Goal: Task Accomplishment & Management: Use online tool/utility

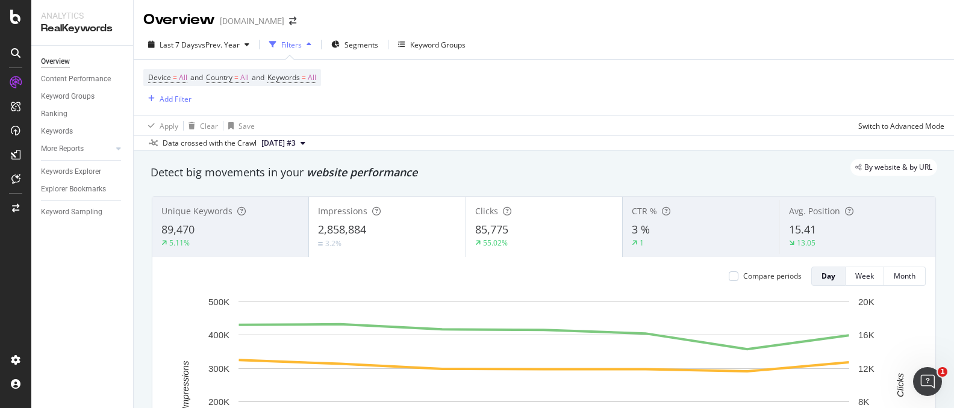
scroll to position [1079, 0]
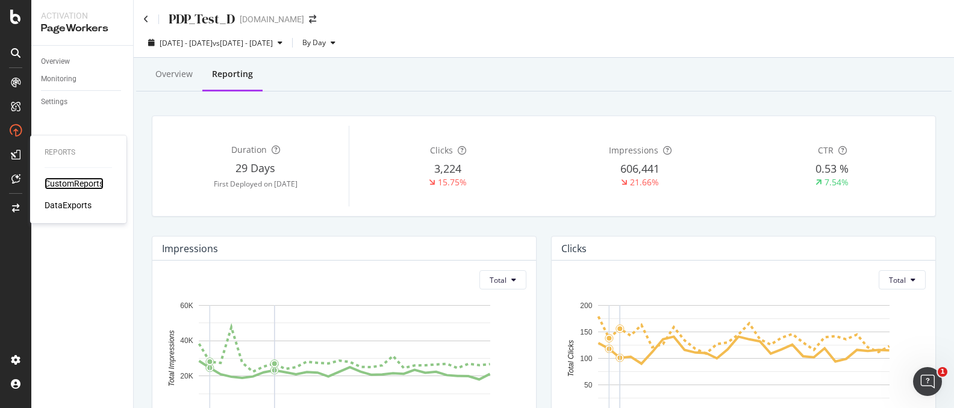
click at [61, 182] on div "CustomReports" at bounding box center [74, 184] width 59 height 12
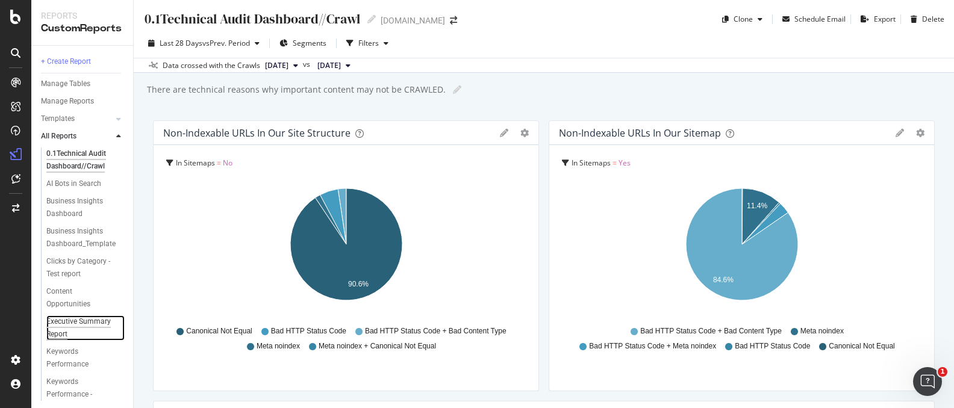
click at [96, 327] on div "Executive Summary Report" at bounding box center [80, 328] width 69 height 25
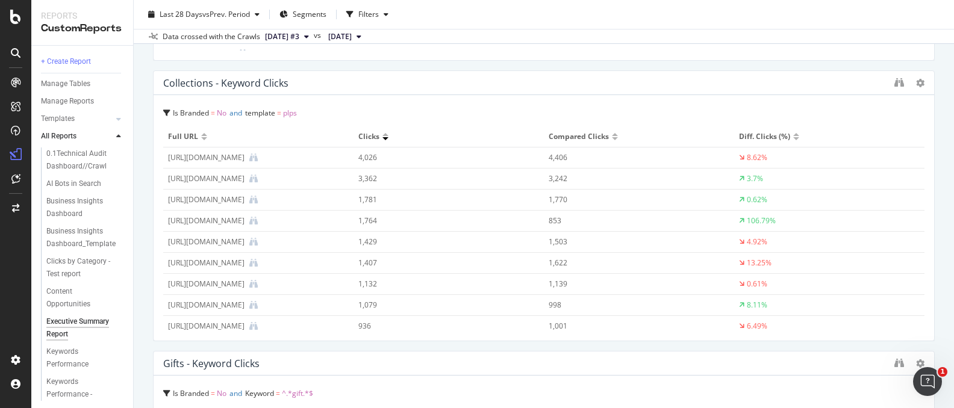
scroll to position [1742, 0]
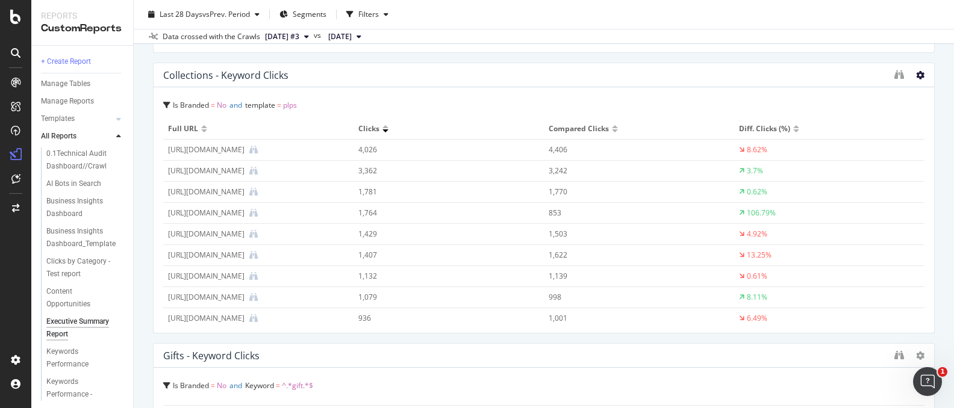
click at [917, 73] on icon at bounding box center [920, 75] width 8 height 8
drag, startPoint x: 803, startPoint y: 84, endPoint x: 915, endPoint y: 77, distance: 112.3
click at [803, 84] on div "Collections - Keyword Clicks" at bounding box center [544, 75] width 781 height 24
click at [919, 75] on icon at bounding box center [920, 75] width 8 height 8
drag, startPoint x: 714, startPoint y: 84, endPoint x: 320, endPoint y: 63, distance: 393.9
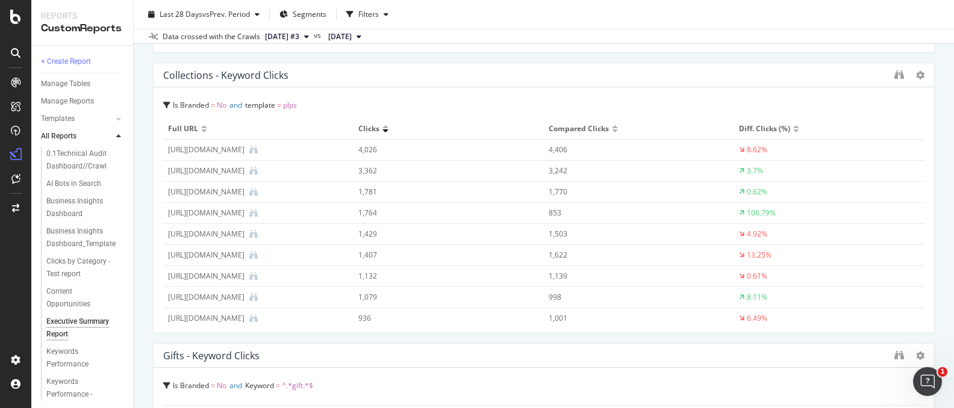
click at [714, 84] on div "Collections - Keyword Clicks" at bounding box center [544, 75] width 781 height 24
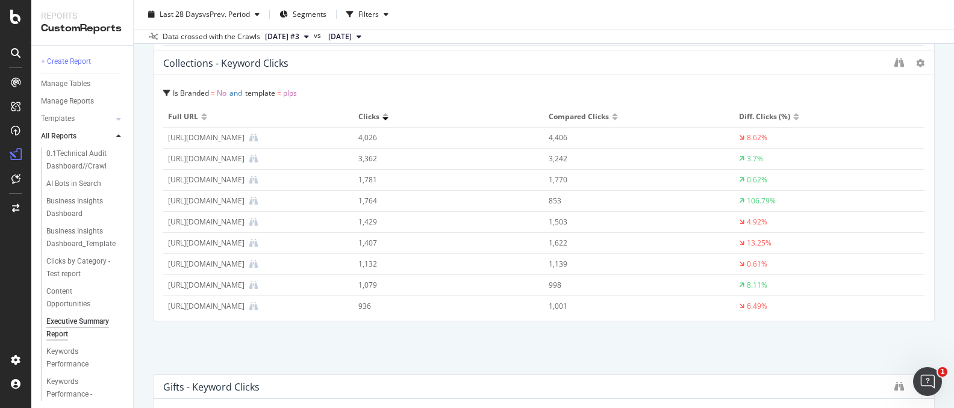
drag, startPoint x: 298, startPoint y: 77, endPoint x: 190, endPoint y: 73, distance: 107.3
click at [181, 69] on div "Collections - Keyword Clicks" at bounding box center [525, 63] width 725 height 12
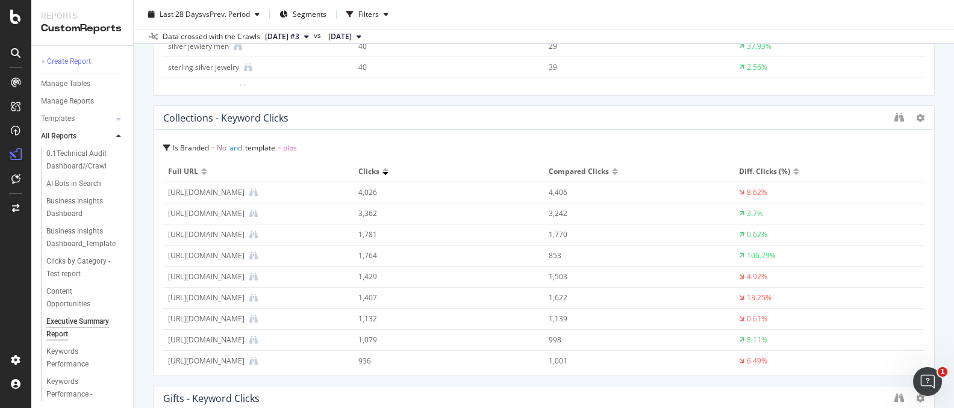
click at [172, 148] on div "Is Branded = No and template = plps" at bounding box center [543, 148] width 761 height 17
click at [219, 178] on span "No" at bounding box center [220, 177] width 10 height 10
click at [597, 116] on div "Collections - Keyword Clicks" at bounding box center [525, 118] width 725 height 12
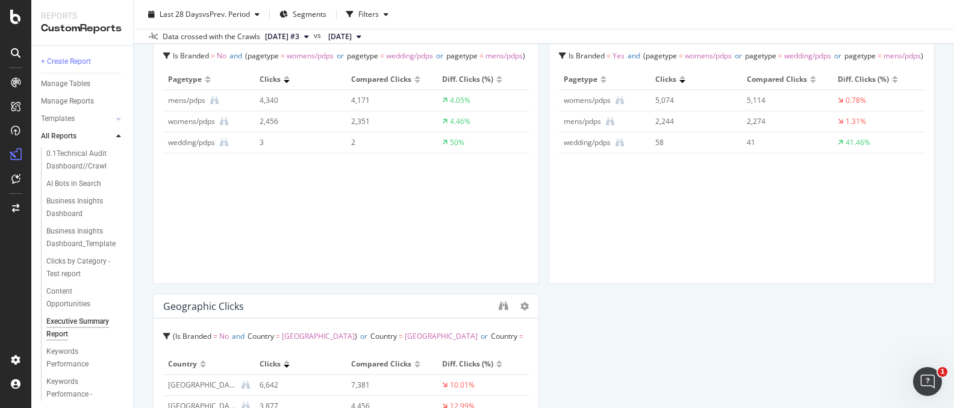
scroll to position [0, 0]
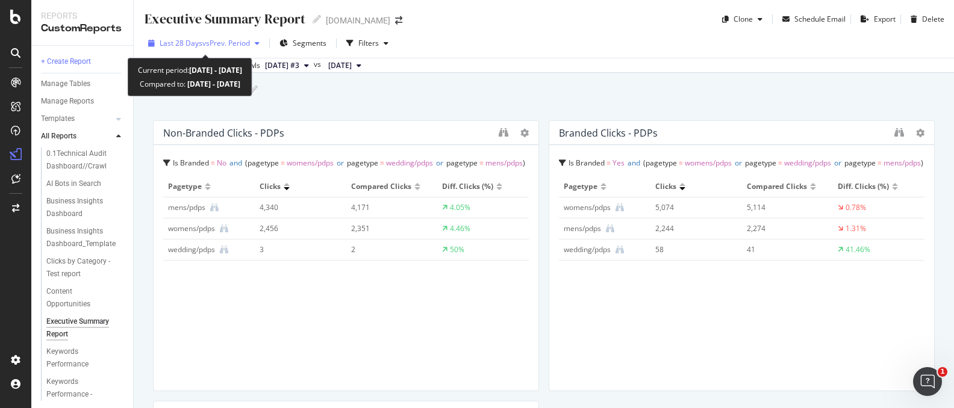
click at [236, 40] on span "vs Prev. Period" at bounding box center [226, 43] width 48 height 10
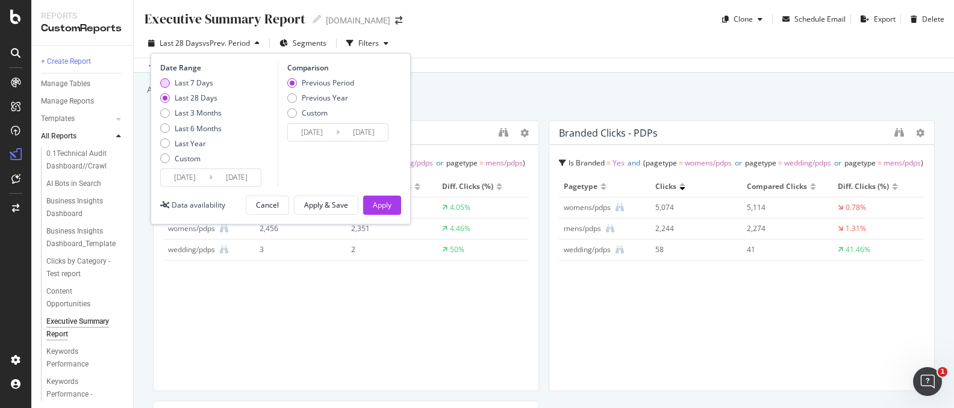
click at [171, 83] on div "Last 7 Days" at bounding box center [190, 83] width 61 height 10
type input "2025/09/28"
type input "2025/09/21"
type input "2025/09/27"
click at [295, 98] on div "Previous Year" at bounding box center [292, 98] width 10 height 10
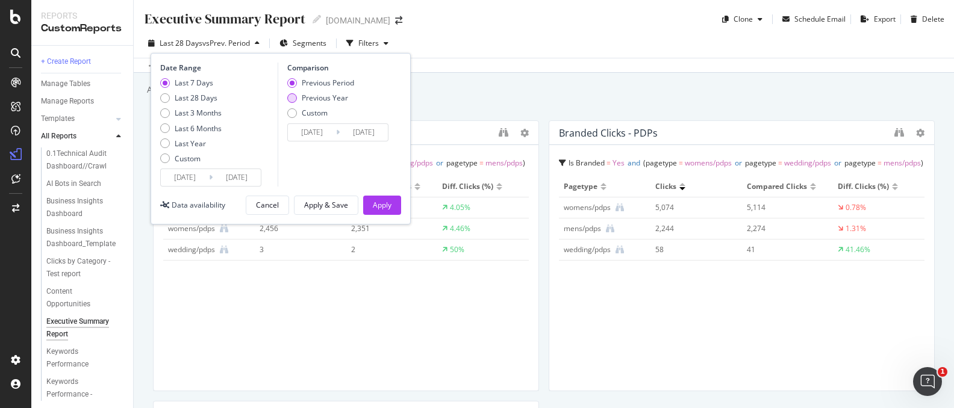
type input "2024/09/29"
type input "2024/10/05"
click at [392, 199] on button "Apply" at bounding box center [382, 205] width 38 height 19
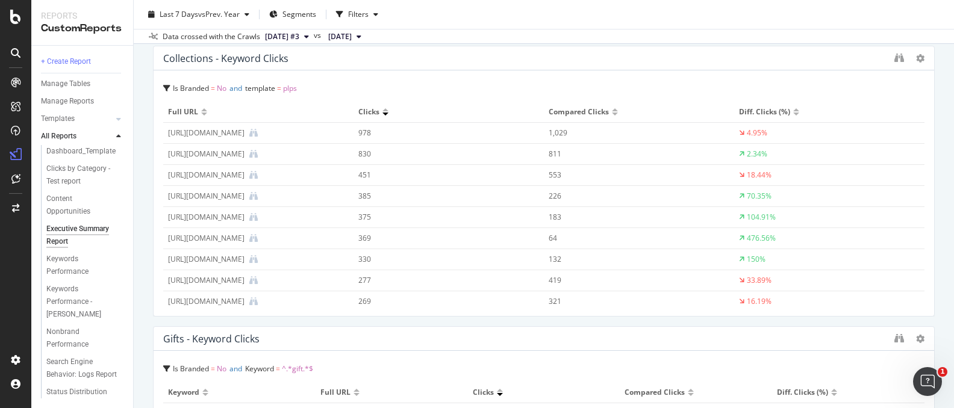
scroll to position [1761, 0]
click at [919, 54] on icon at bounding box center [920, 56] width 8 height 8
click at [918, 89] on div "Is Branded = No and template = plps" at bounding box center [543, 86] width 761 height 17
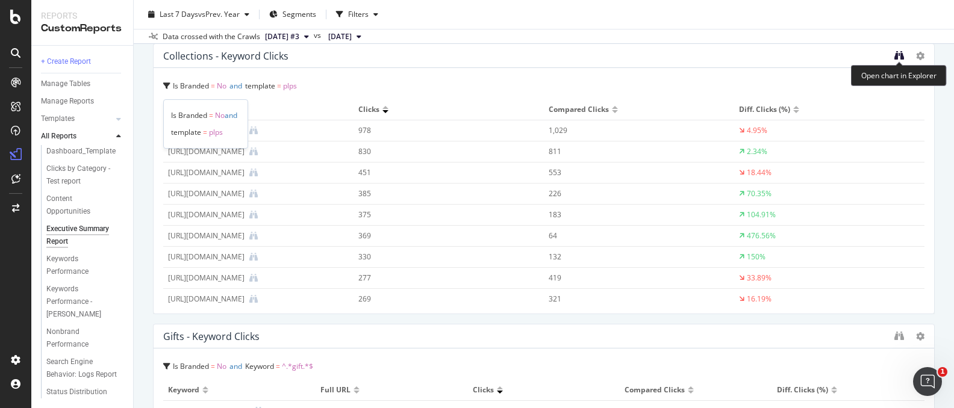
click at [897, 53] on icon "binoculars" at bounding box center [899, 56] width 10 height 10
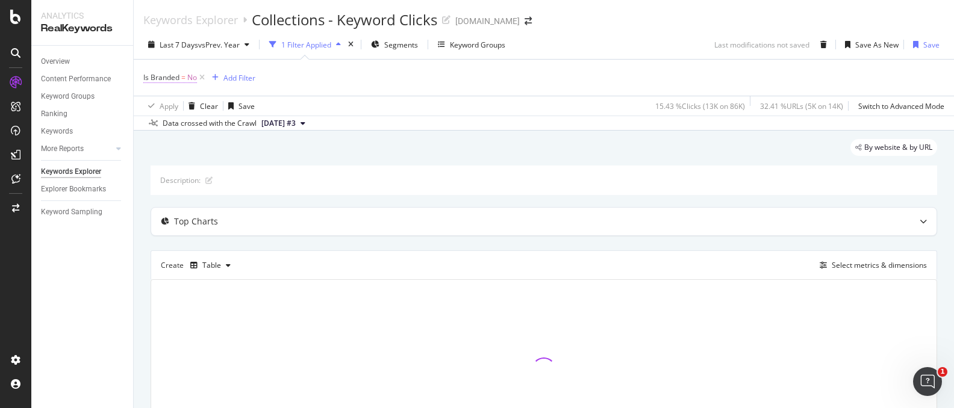
click at [189, 84] on span "No" at bounding box center [192, 77] width 10 height 17
click at [164, 101] on div "No" at bounding box center [220, 106] width 133 height 19
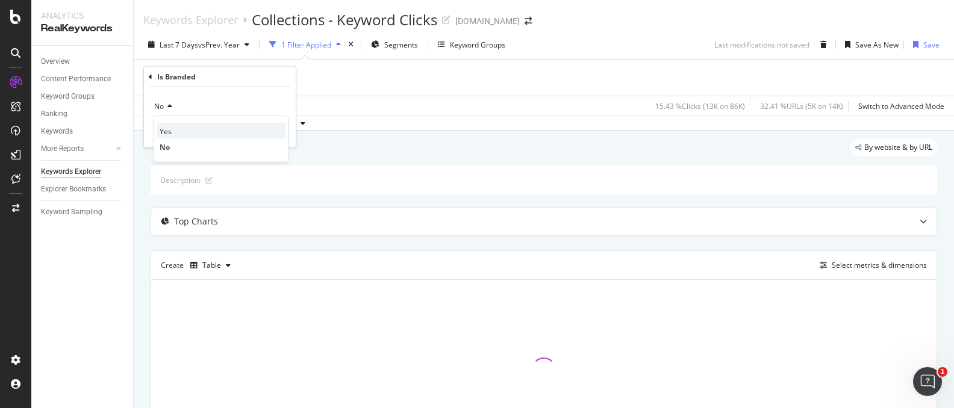
click at [172, 128] on div "Yes" at bounding box center [221, 131] width 129 height 16
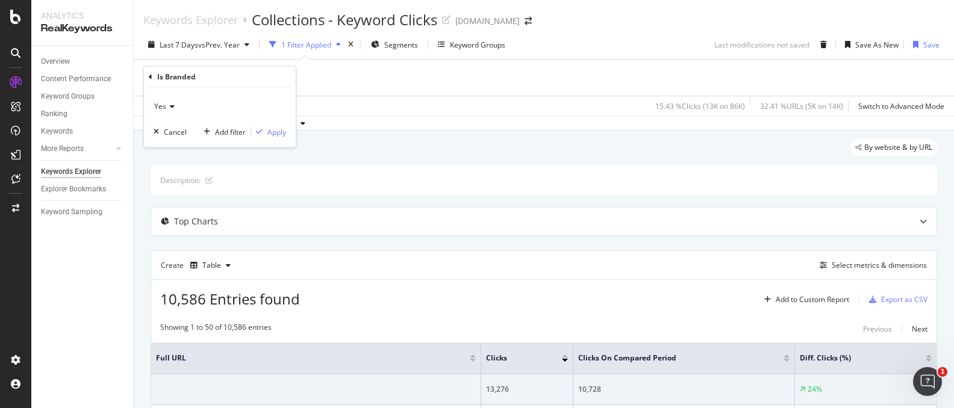
click at [152, 73] on div "Is Branded" at bounding box center [220, 77] width 142 height 20
click at [151, 75] on icon at bounding box center [151, 76] width 4 height 7
drag, startPoint x: 416, startPoint y: 79, endPoint x: 379, endPoint y: 83, distance: 37.0
click at [414, 80] on div "Is Branded = No Add Filter" at bounding box center [543, 78] width 801 height 36
click at [246, 80] on div "Add Filter" at bounding box center [239, 78] width 32 height 10
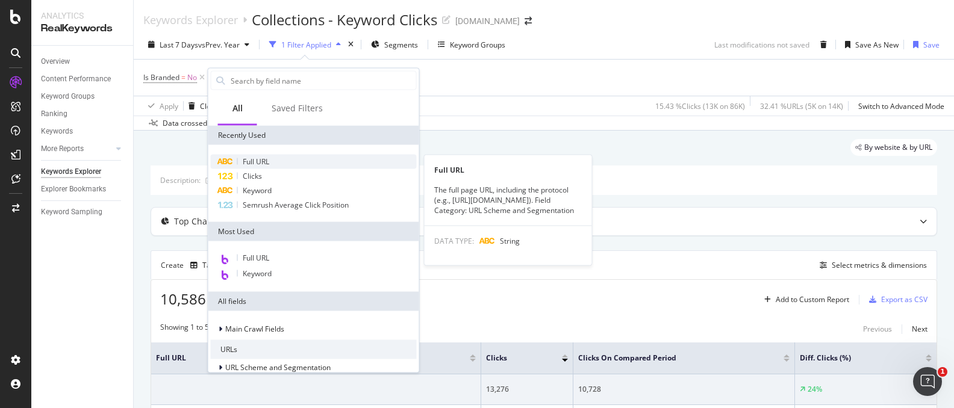
click at [247, 165] on span "Full URL" at bounding box center [256, 162] width 27 height 10
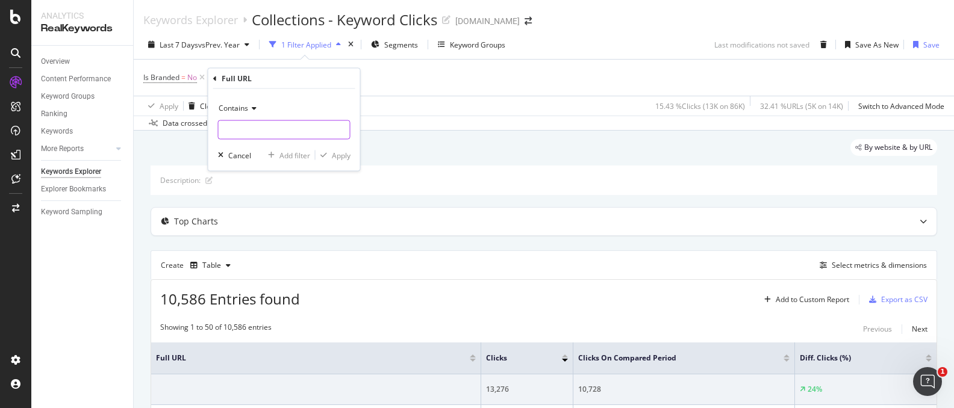
click at [275, 134] on input "text" at bounding box center [284, 129] width 131 height 19
type input "collection"
click at [326, 154] on icon "button" at bounding box center [323, 155] width 7 height 7
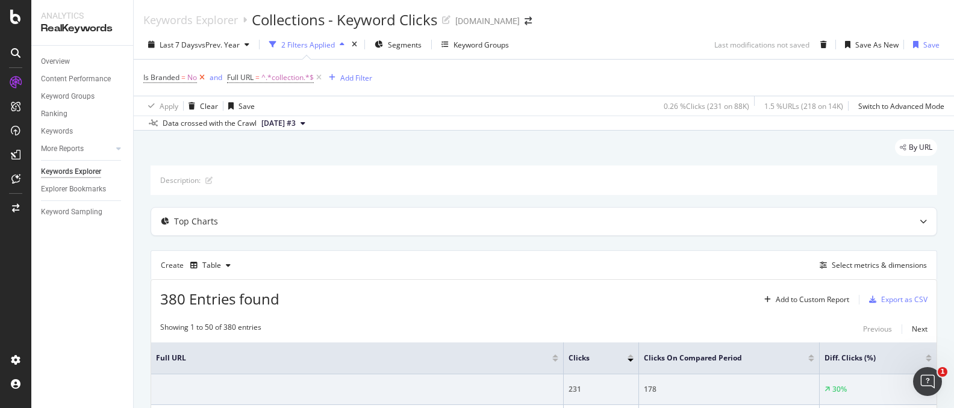
click at [201, 78] on icon at bounding box center [202, 78] width 10 height 12
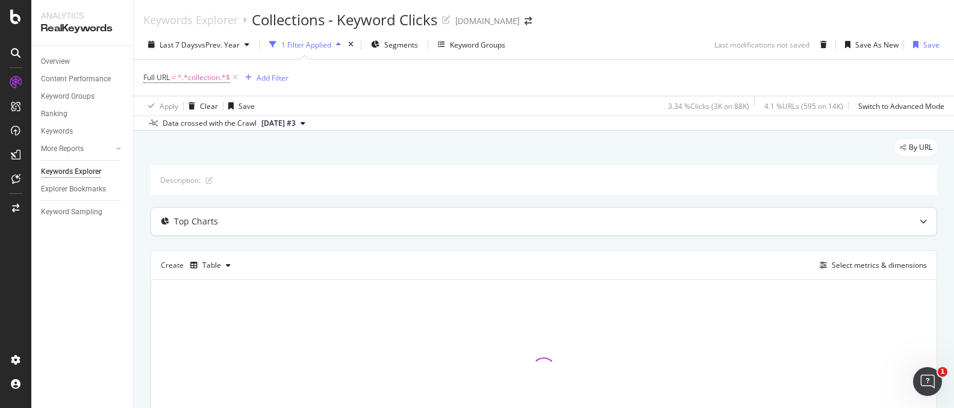
click at [928, 220] on div at bounding box center [923, 222] width 27 height 28
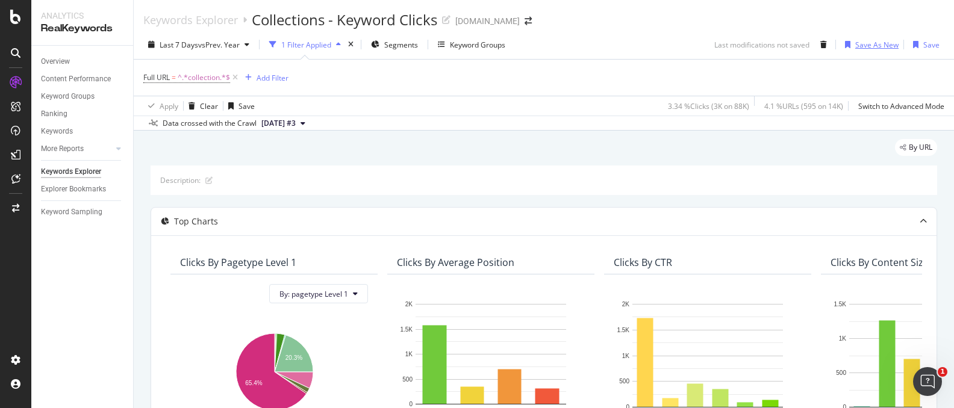
click at [876, 42] on div "Save As New" at bounding box center [876, 45] width 43 height 10
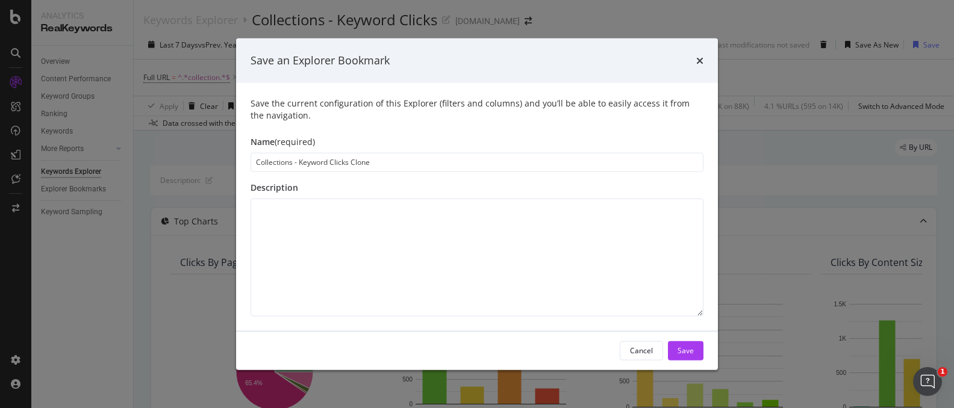
click at [363, 164] on input "Collections - Keyword Clicks Clone" at bounding box center [477, 161] width 453 height 19
click at [307, 163] on input "Collections - Keyword Click" at bounding box center [477, 161] width 453 height 19
click at [340, 158] on input "Collections - Page Click" at bounding box center [477, 161] width 453 height 19
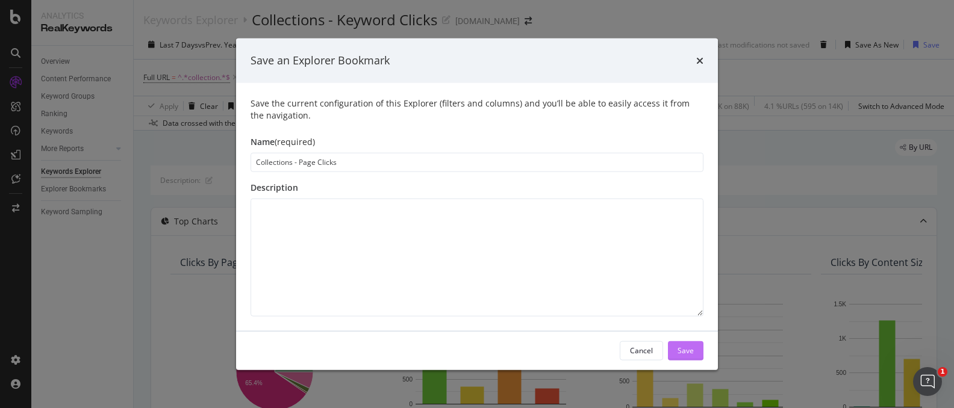
type input "Collections - Page Clicks"
click at [690, 343] on div "Save" at bounding box center [686, 351] width 16 height 18
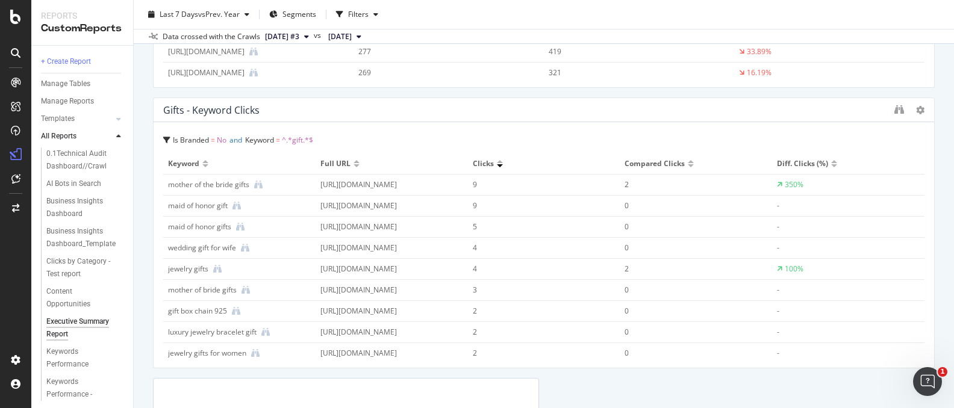
scroll to position [2260, 0]
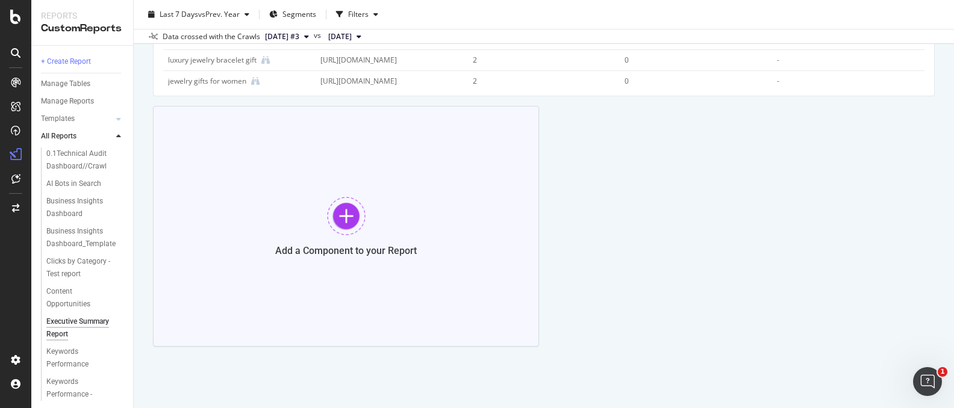
click at [341, 214] on div at bounding box center [346, 216] width 39 height 39
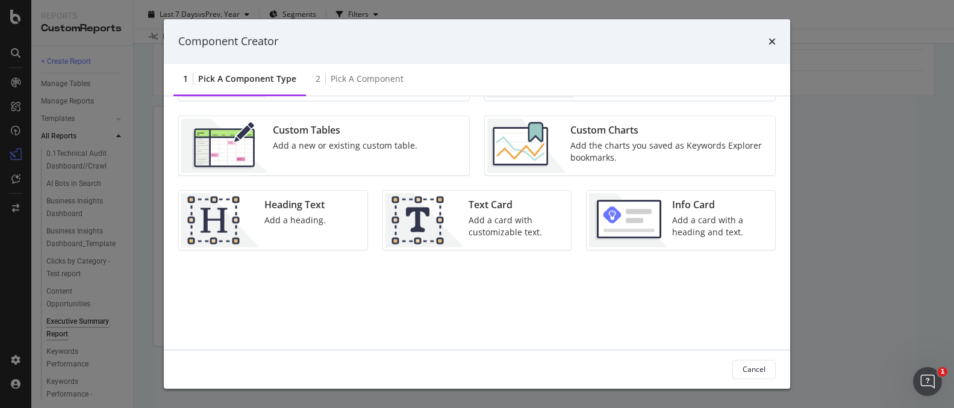
scroll to position [0, 0]
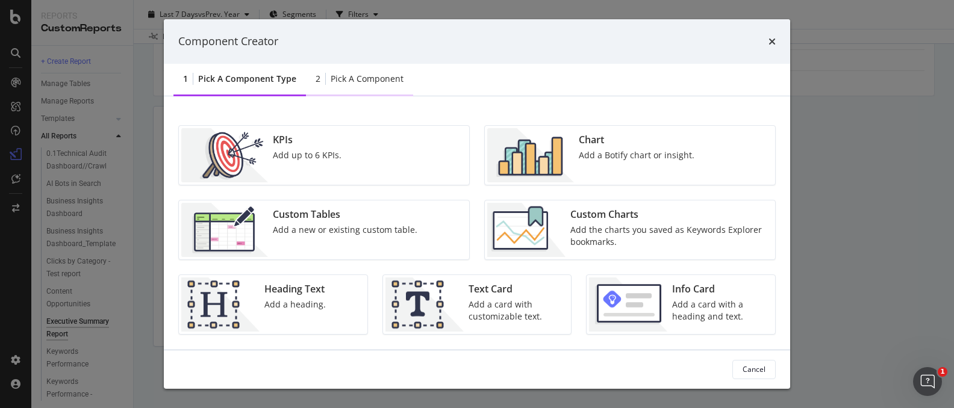
click at [386, 86] on div "2 Pick a Component" at bounding box center [359, 79] width 107 height 33
click at [352, 78] on div "Pick a Component" at bounding box center [367, 79] width 73 height 12
click at [341, 216] on div "Custom Tables" at bounding box center [345, 215] width 145 height 14
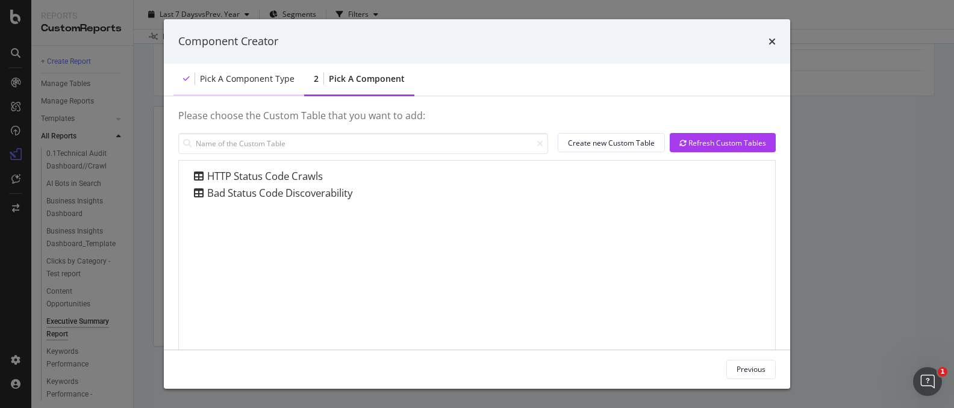
click at [266, 78] on div "Pick a Component type" at bounding box center [247, 79] width 95 height 12
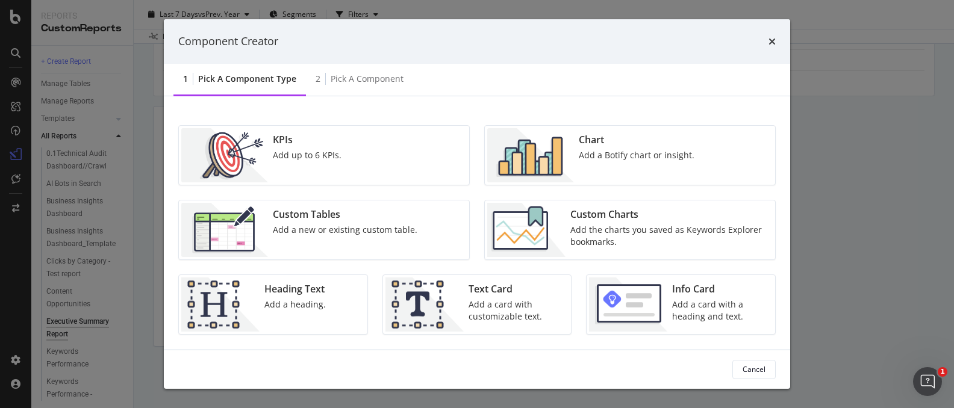
click at [528, 152] on img "modal" at bounding box center [530, 155] width 87 height 54
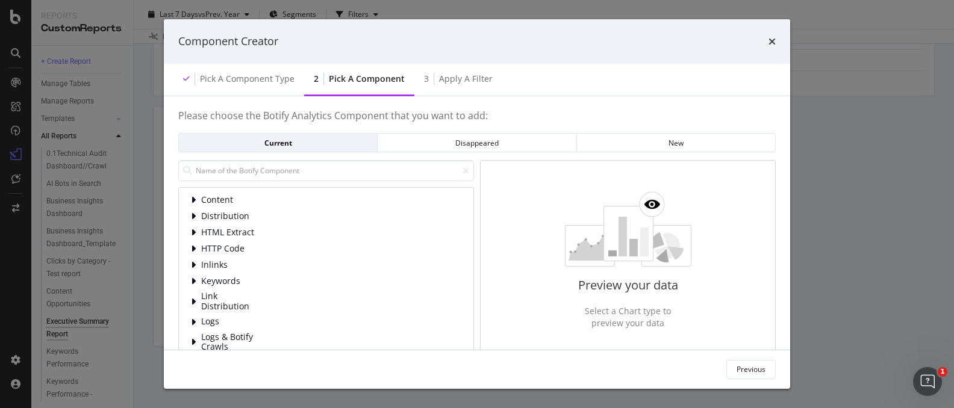
scroll to position [78, 0]
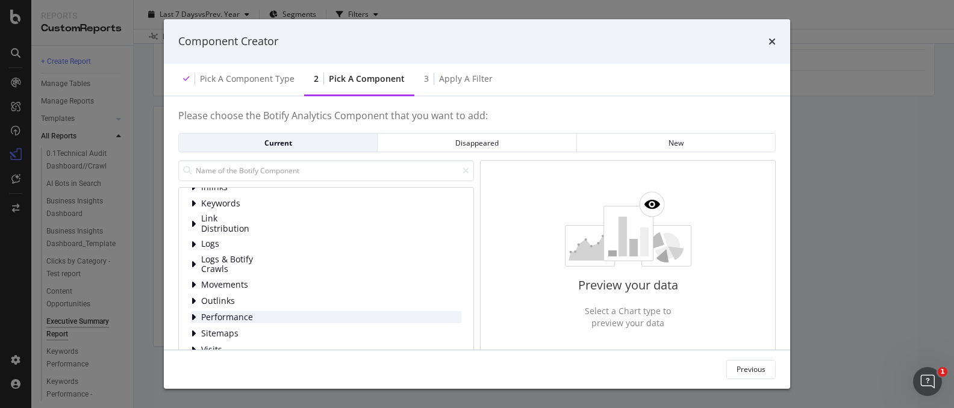
click at [285, 314] on div "Performance" at bounding box center [326, 317] width 270 height 12
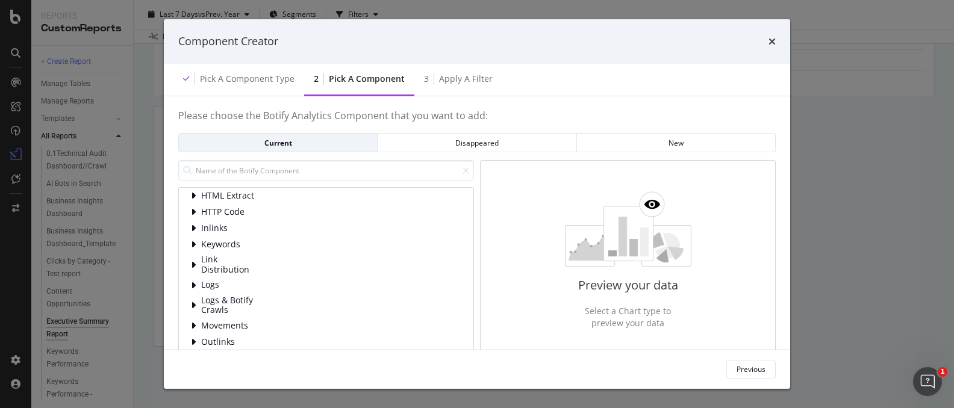
scroll to position [0, 0]
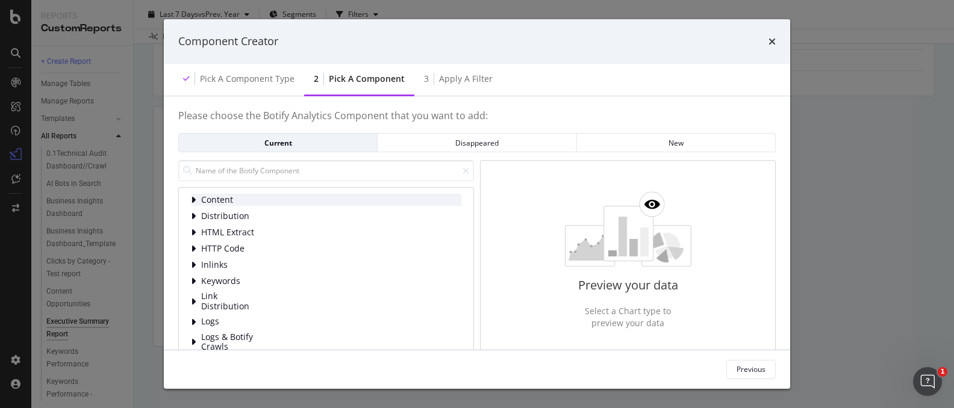
click at [265, 201] on div "Content" at bounding box center [326, 200] width 270 height 12
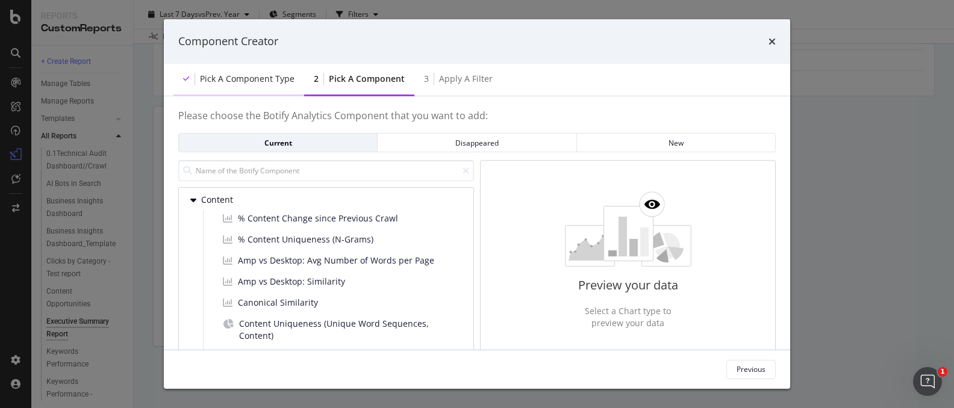
click at [246, 67] on div "Pick a Component type" at bounding box center [238, 79] width 131 height 33
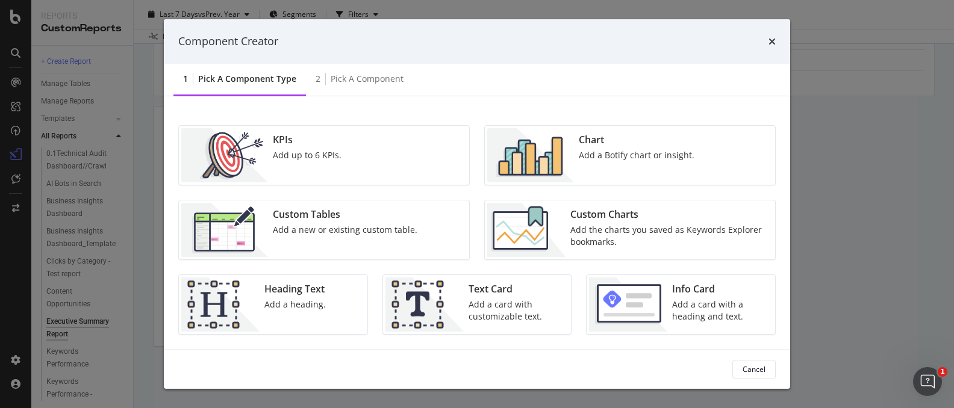
click at [346, 134] on div "KPIs Add up to 6 KPIs." at bounding box center [324, 155] width 290 height 59
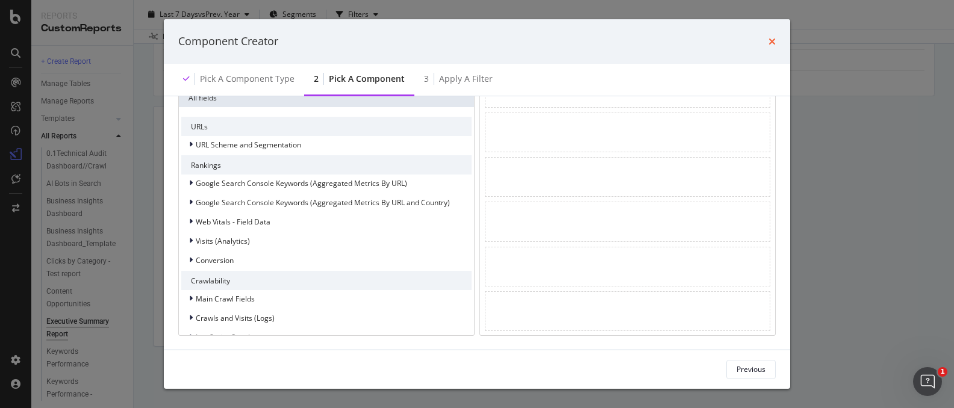
click at [776, 40] on div "Component Creator" at bounding box center [477, 41] width 626 height 45
click at [772, 40] on icon "times" at bounding box center [772, 42] width 7 height 10
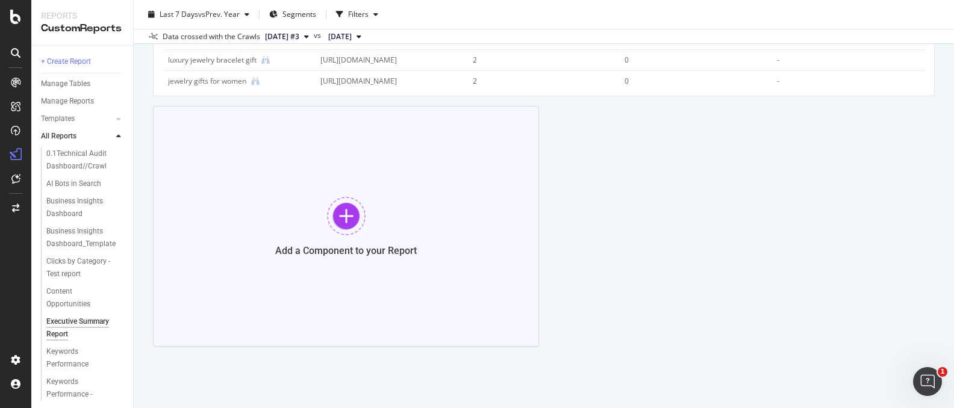
click at [339, 211] on div at bounding box center [346, 216] width 39 height 39
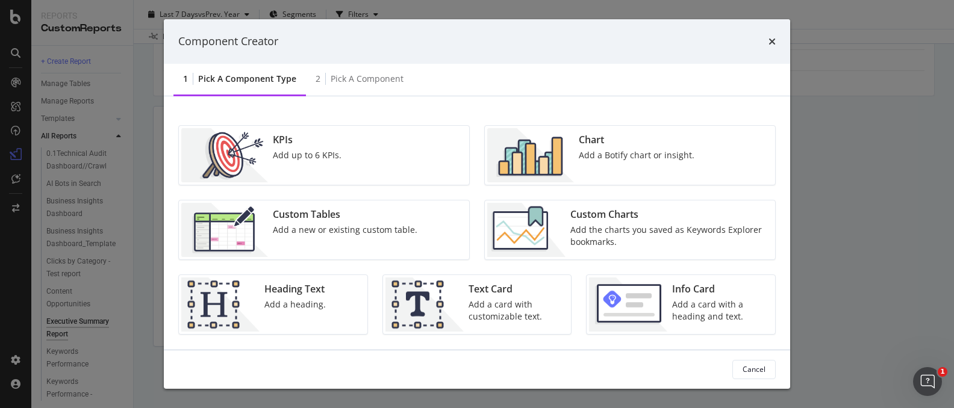
click at [593, 222] on div "Custom Charts Add the charts you saved as Keywords Explorer bookmarks." at bounding box center [669, 230] width 207 height 54
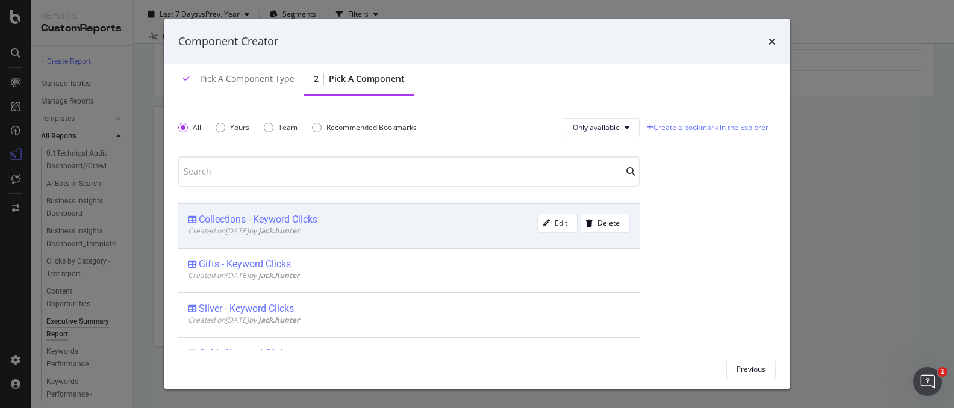
click at [376, 237] on div "Collections - Keyword Clicks Created on 2025 Oct 3rd by jack.hunter" at bounding box center [362, 226] width 349 height 25
click at [735, 366] on div "Add Component" at bounding box center [739, 369] width 54 height 10
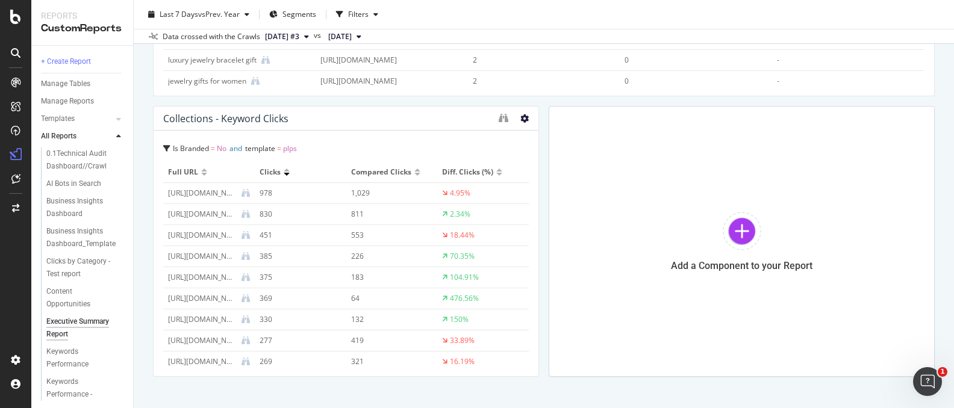
click at [523, 118] on icon at bounding box center [524, 118] width 8 height 8
click at [543, 138] on span at bounding box center [538, 137] width 14 height 14
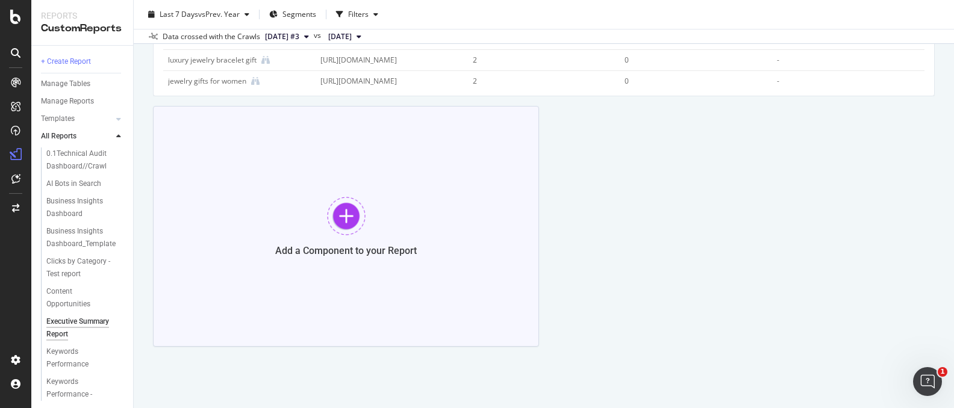
click at [345, 223] on div at bounding box center [346, 216] width 39 height 39
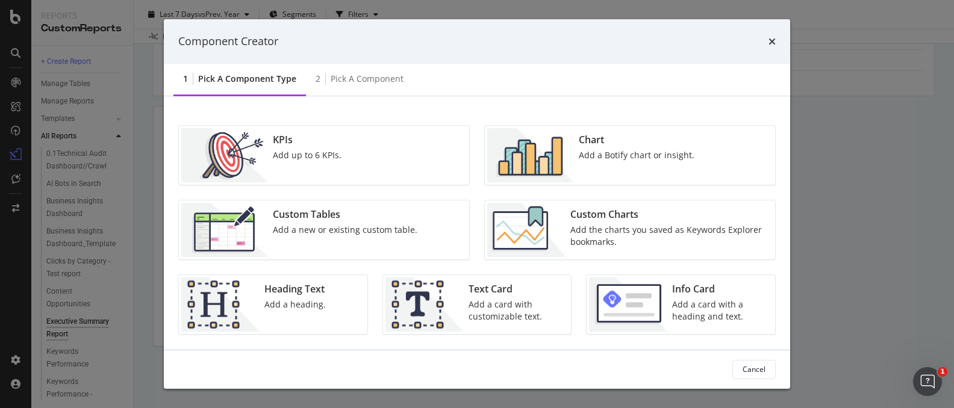
click at [622, 245] on div "Add the charts you saved as Keywords Explorer bookmarks." at bounding box center [669, 236] width 198 height 24
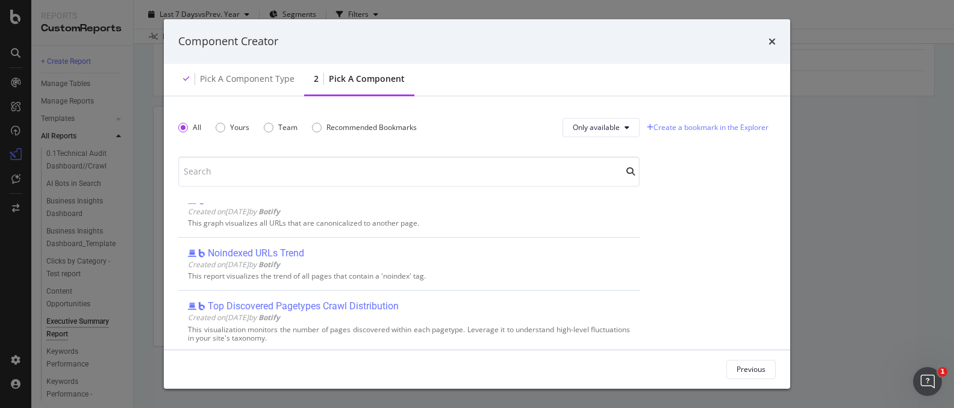
scroll to position [477, 0]
click at [226, 123] on div "Yours" at bounding box center [233, 127] width 34 height 10
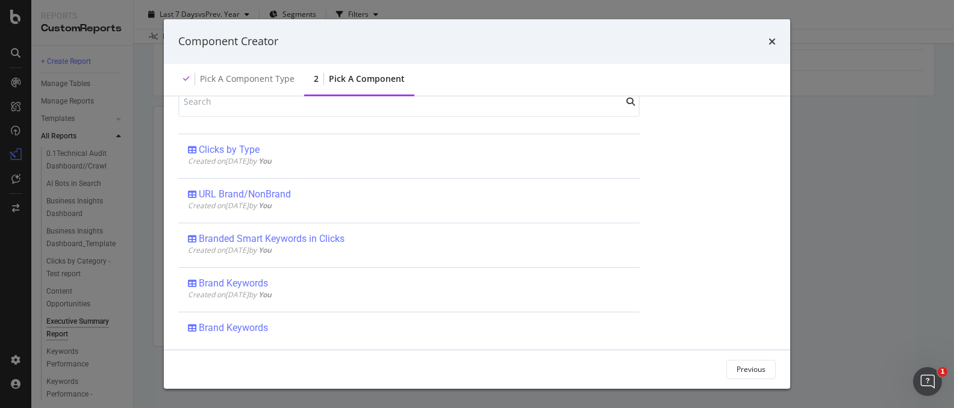
scroll to position [0, 0]
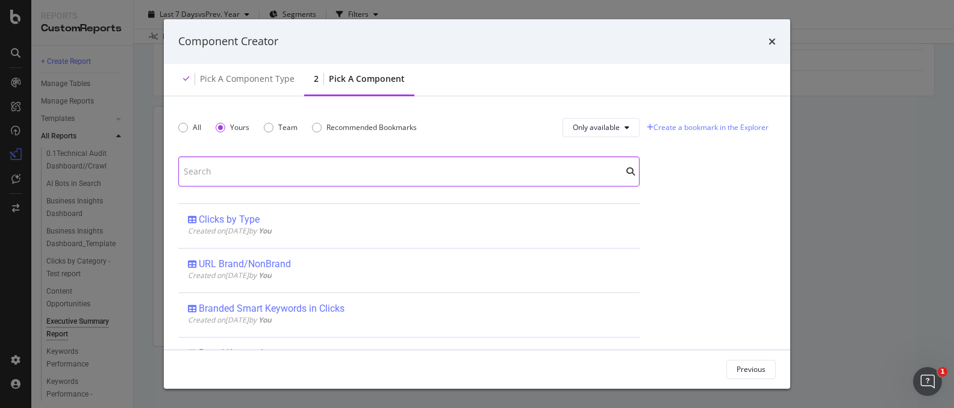
click at [337, 168] on input "modal" at bounding box center [408, 172] width 461 height 30
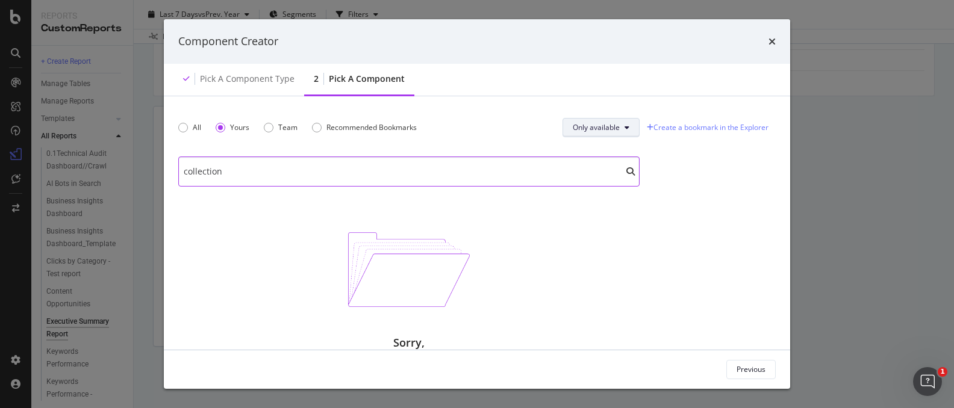
type input "collection"
click at [621, 128] on button "Only available" at bounding box center [601, 127] width 77 height 19
click at [598, 152] on span "All" at bounding box center [595, 151] width 48 height 11
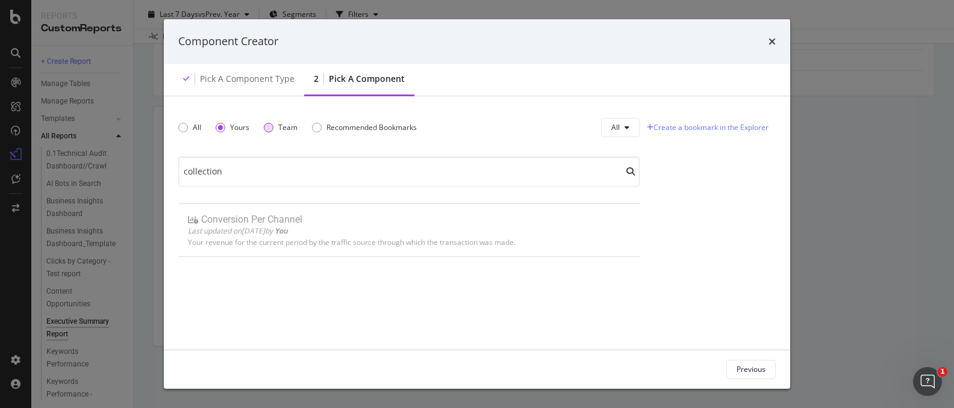
click at [272, 123] on div "Team" at bounding box center [269, 128] width 10 height 10
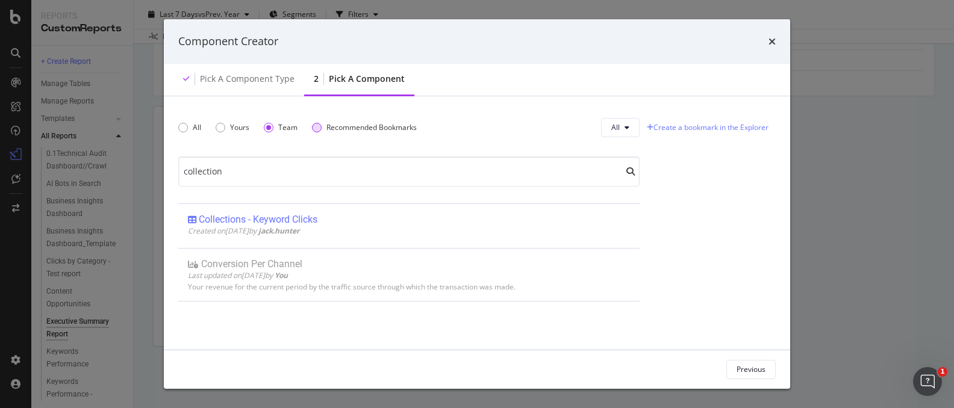
click at [316, 129] on div "Recommended Bookmarks" at bounding box center [317, 128] width 10 height 10
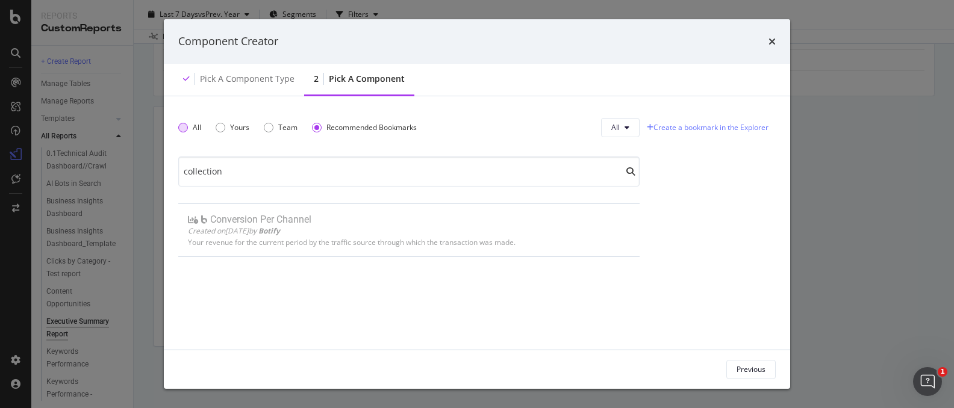
click at [189, 125] on div "All" at bounding box center [189, 127] width 23 height 10
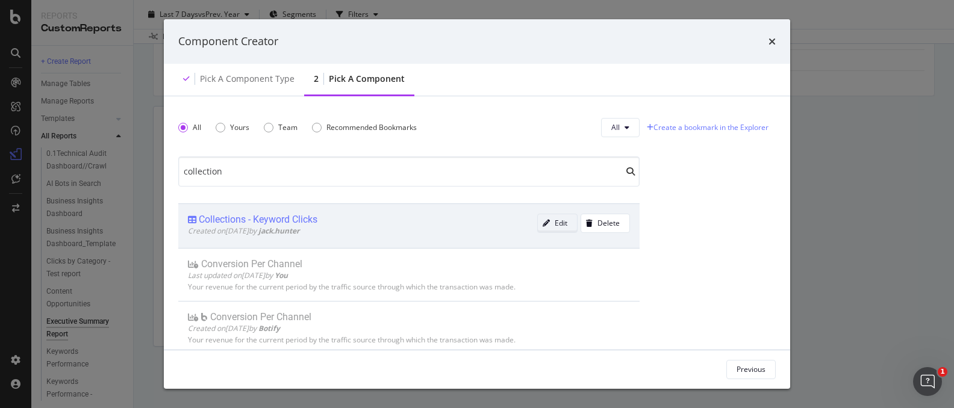
click at [557, 228] on div "Edit" at bounding box center [553, 223] width 30 height 17
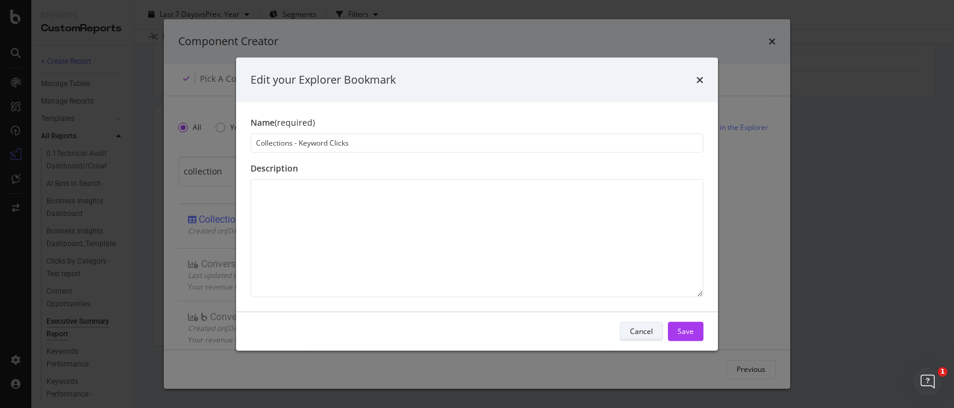
click at [648, 330] on div "Cancel" at bounding box center [641, 331] width 23 height 10
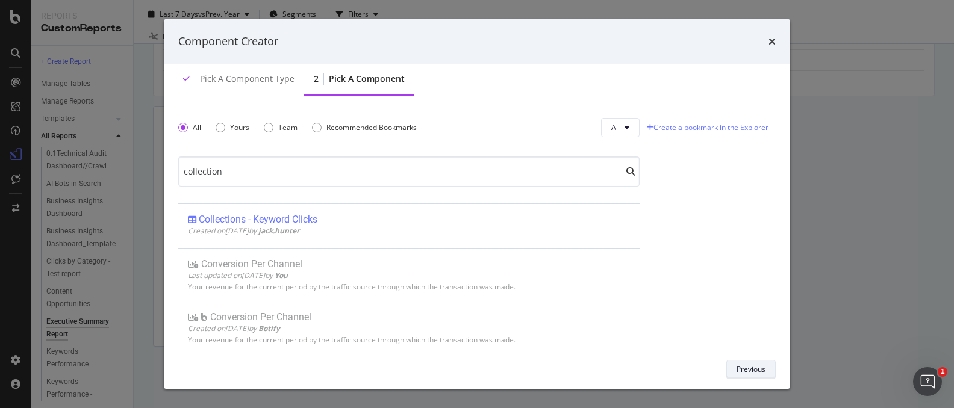
click at [767, 374] on button "Previous" at bounding box center [750, 369] width 49 height 19
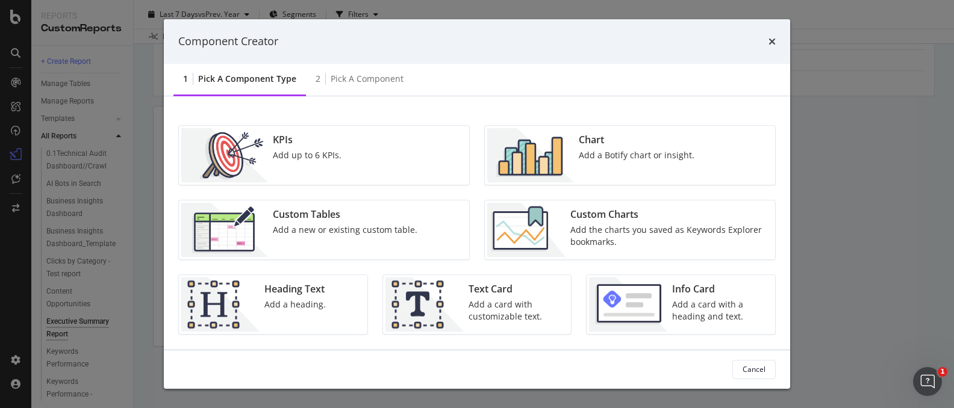
click at [614, 230] on div "Add the charts you saved as Keywords Explorer bookmarks." at bounding box center [669, 236] width 198 height 24
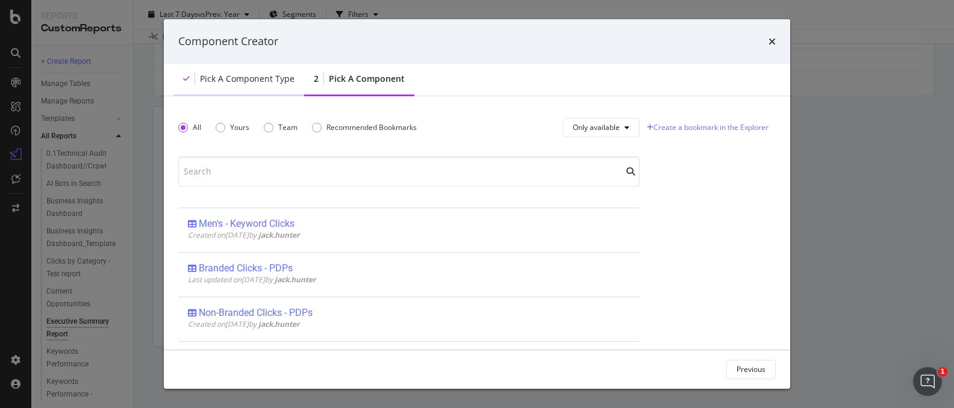
scroll to position [275, 0]
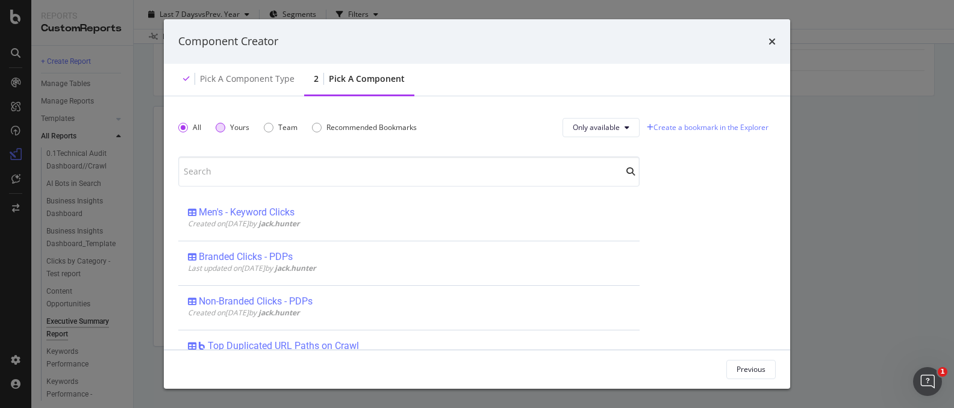
click at [220, 129] on div "Yours" at bounding box center [221, 128] width 10 height 10
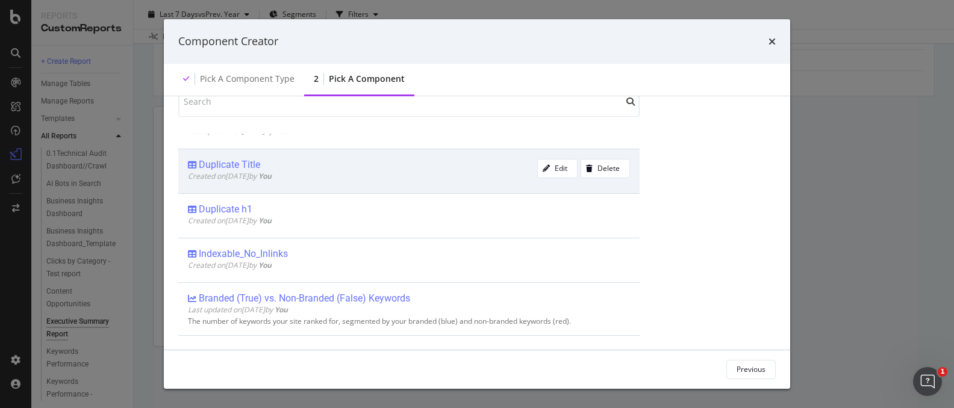
scroll to position [0, 0]
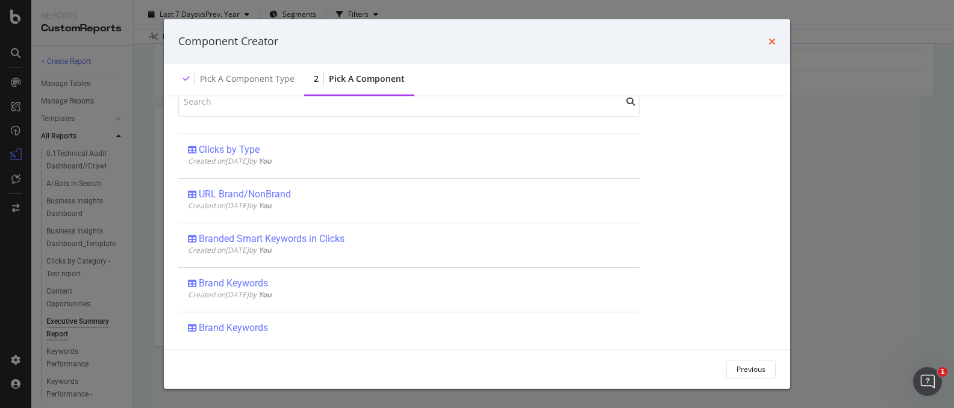
click at [770, 42] on icon "times" at bounding box center [772, 42] width 7 height 10
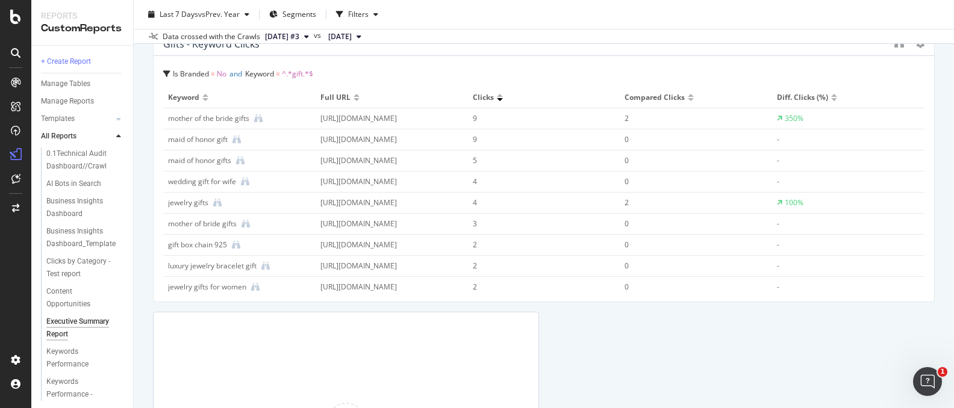
scroll to position [2260, 0]
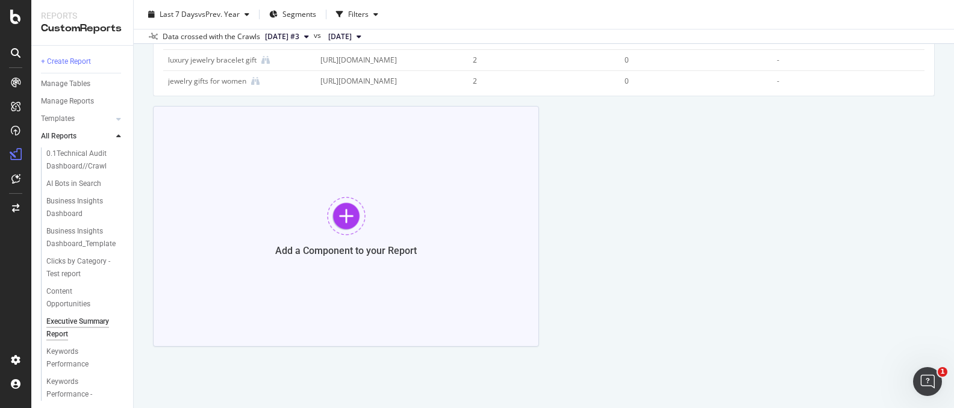
click at [340, 212] on div at bounding box center [346, 216] width 39 height 39
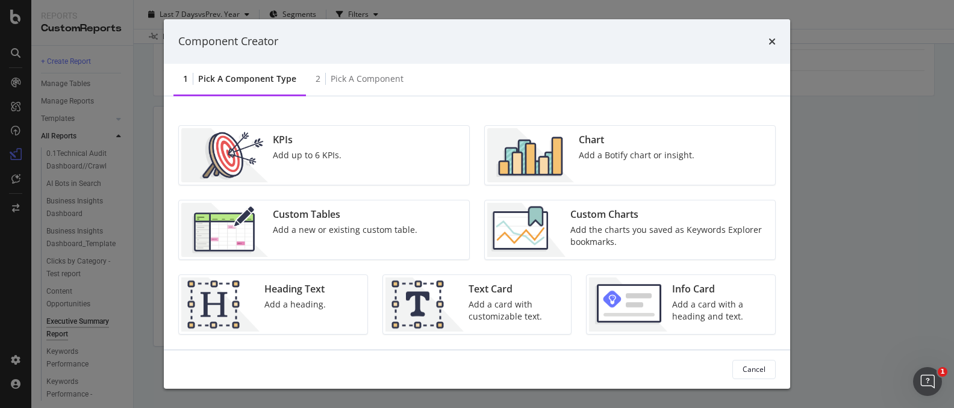
click at [629, 221] on div "Custom Charts" at bounding box center [669, 215] width 198 height 14
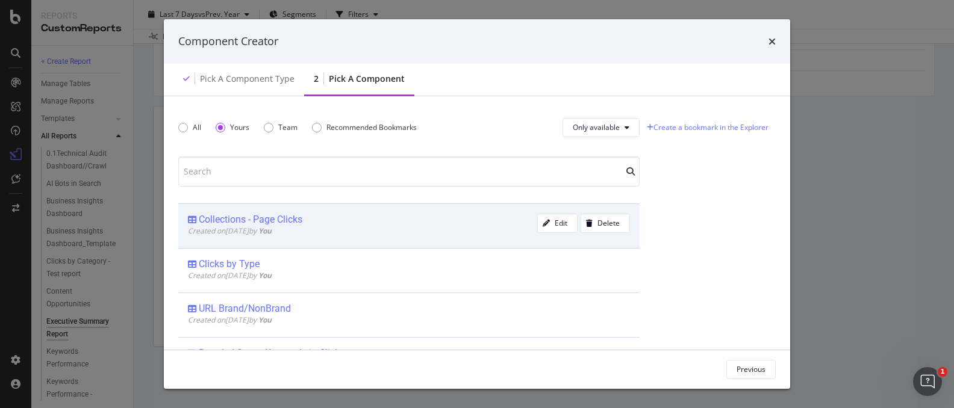
click at [410, 220] on div "Collections - Page Clicks" at bounding box center [362, 220] width 349 height 12
click at [745, 372] on div "Add Component" at bounding box center [739, 369] width 54 height 10
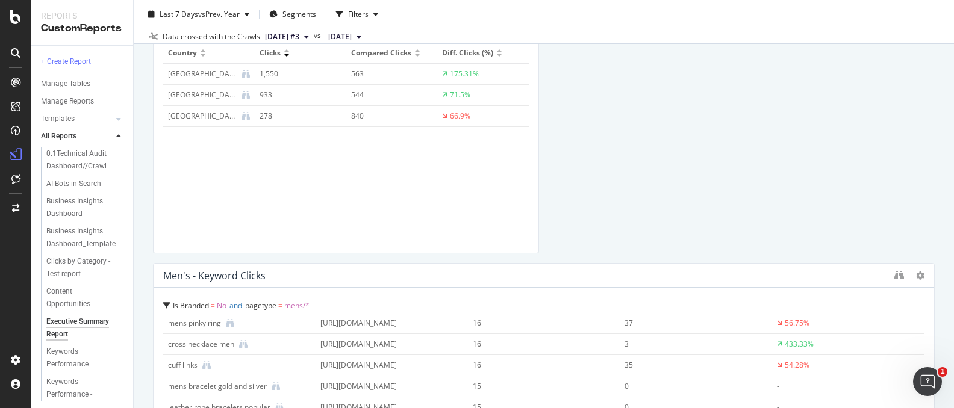
scroll to position [0, 0]
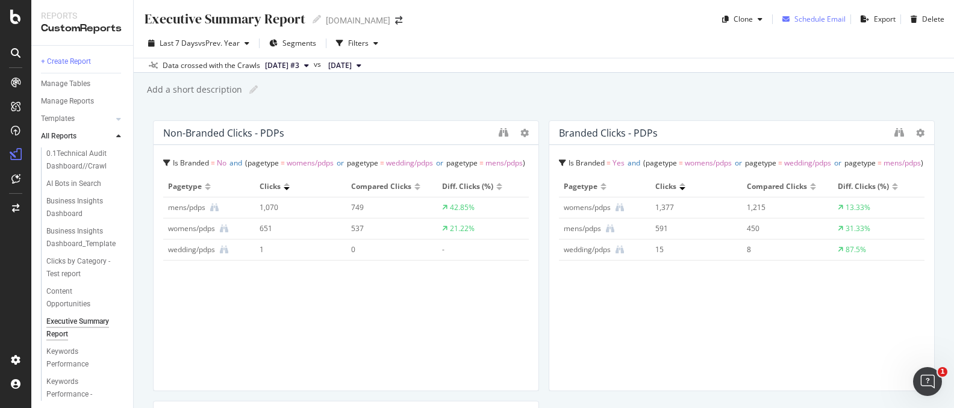
click at [829, 16] on div "Schedule Email" at bounding box center [819, 19] width 51 height 10
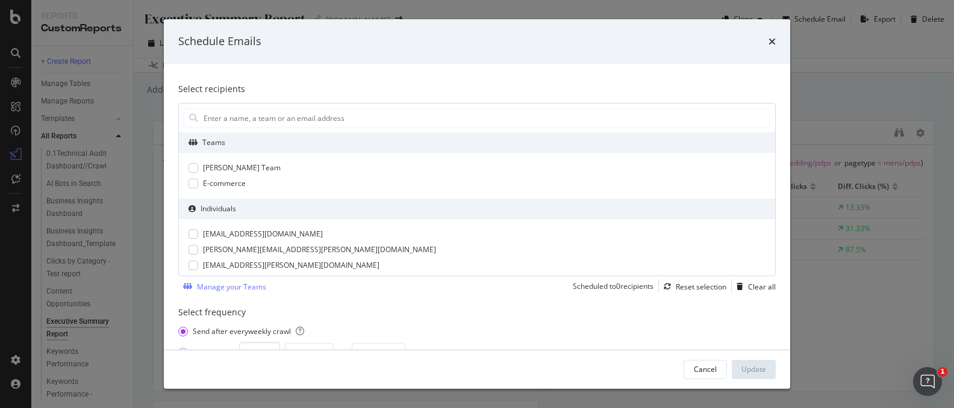
click at [767, 38] on div "Schedule Emails" at bounding box center [477, 42] width 598 height 16
click at [774, 40] on icon "times" at bounding box center [772, 42] width 7 height 10
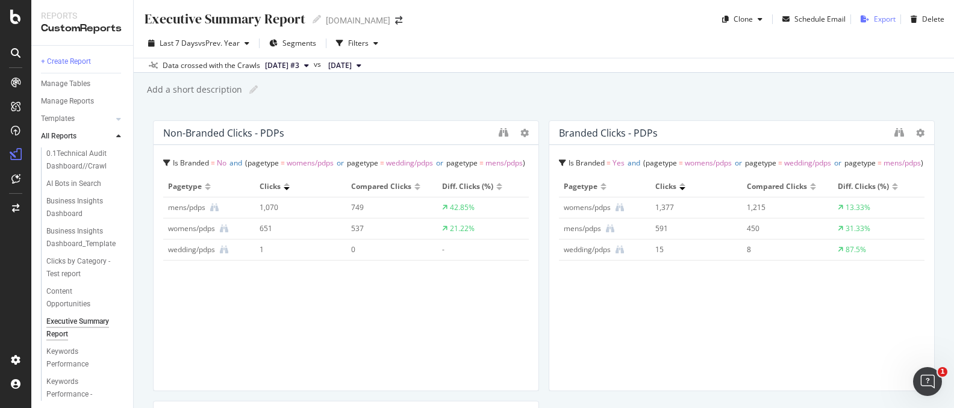
click at [889, 19] on div "Export" at bounding box center [885, 19] width 22 height 10
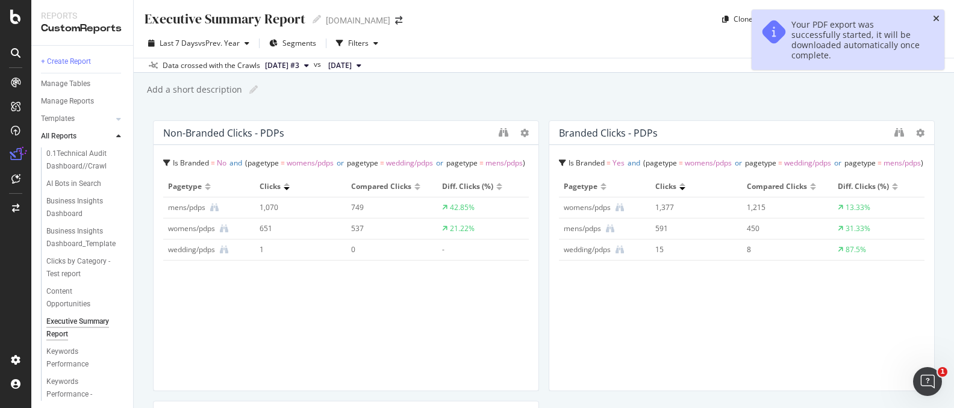
click at [935, 17] on icon "close toast" at bounding box center [936, 18] width 7 height 8
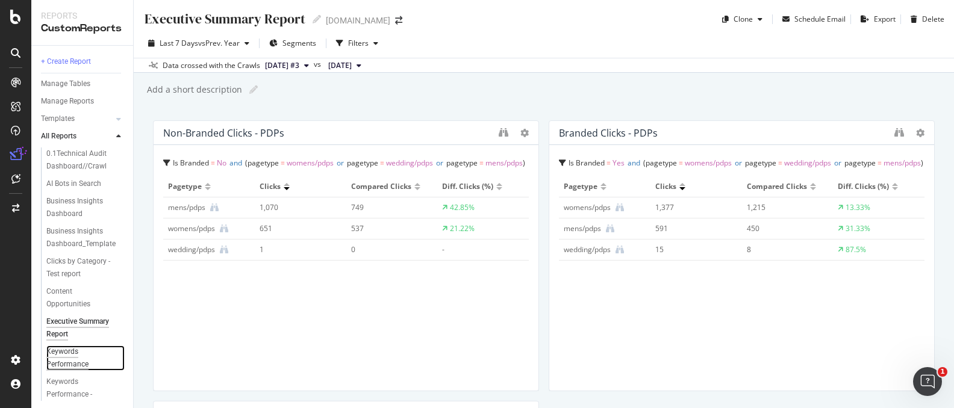
click at [64, 364] on div "Keywords Performance" at bounding box center [79, 358] width 67 height 25
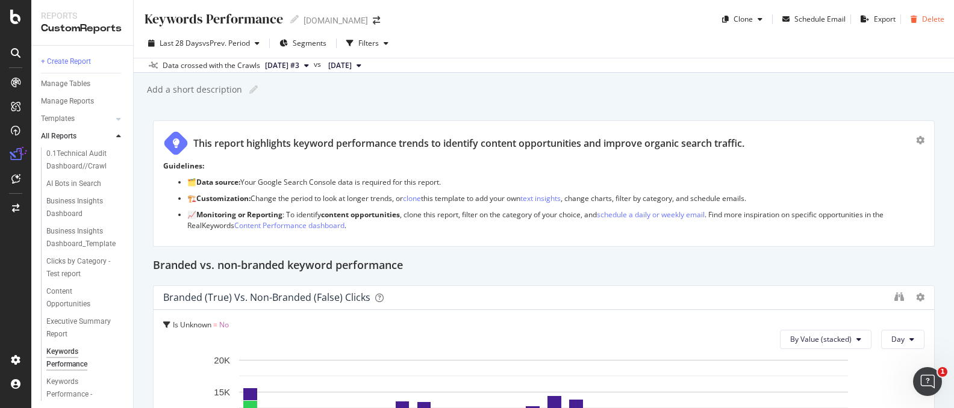
click at [929, 20] on div "Delete" at bounding box center [933, 19] width 22 height 10
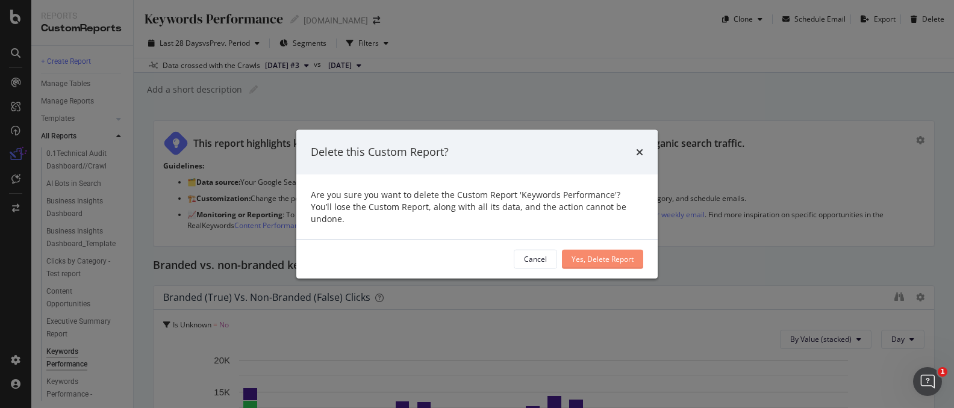
click at [608, 254] on div "Yes, Delete Report" at bounding box center [603, 259] width 62 height 10
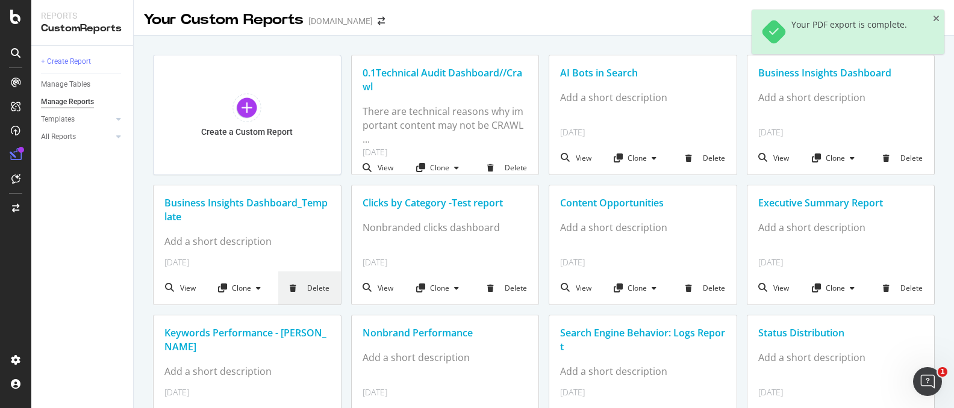
click at [295, 292] on div "Delete" at bounding box center [309, 288] width 63 height 33
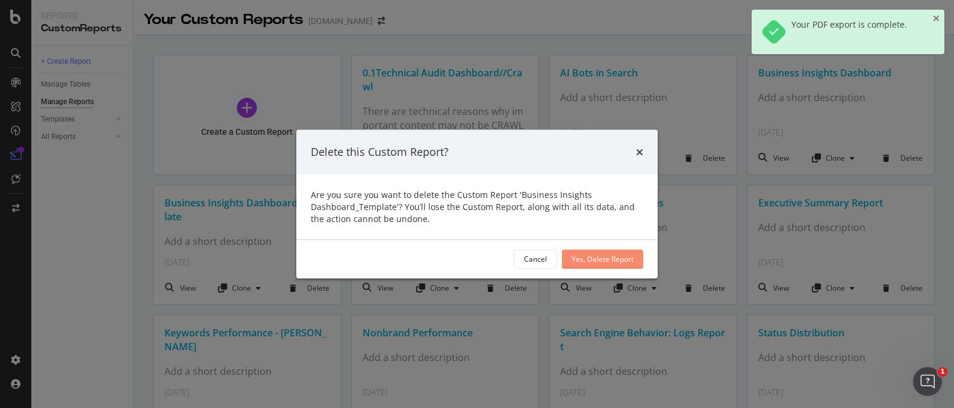
click at [628, 257] on div "Yes, Delete Report" at bounding box center [603, 259] width 62 height 10
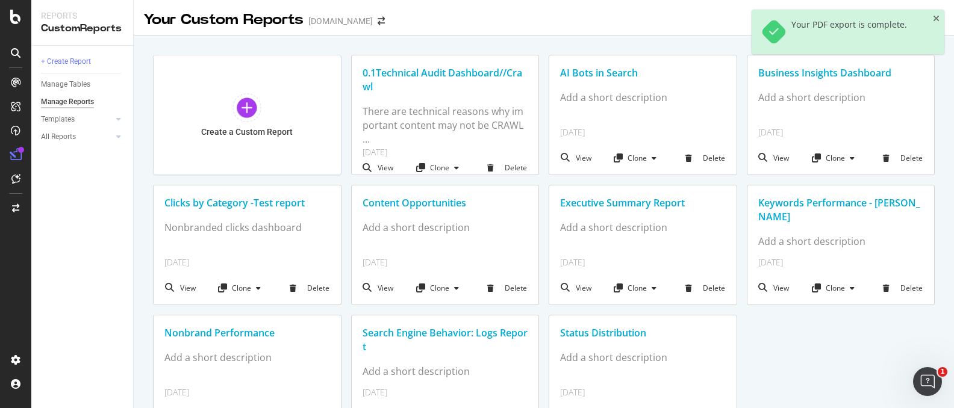
scroll to position [46, 0]
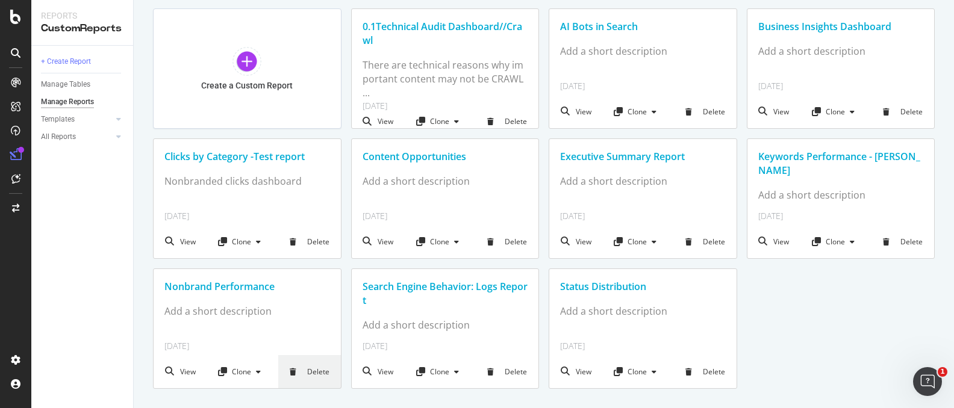
click at [301, 363] on div "Delete" at bounding box center [309, 371] width 63 height 33
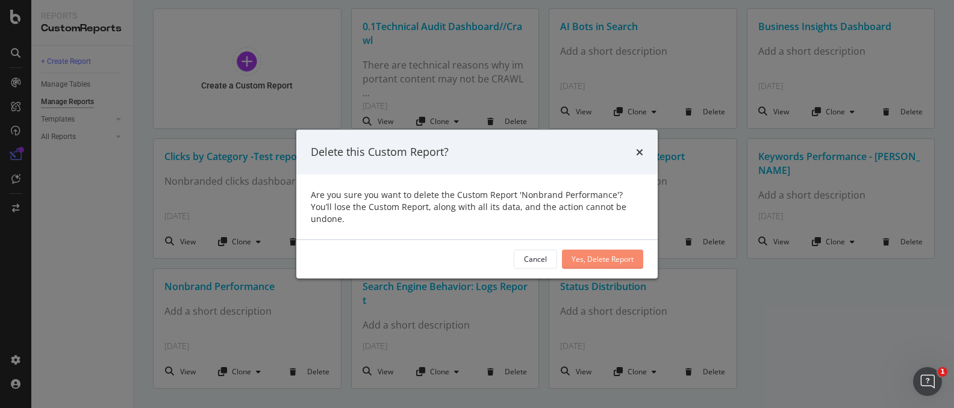
click at [596, 259] on div "Yes, Delete Report" at bounding box center [603, 259] width 62 height 18
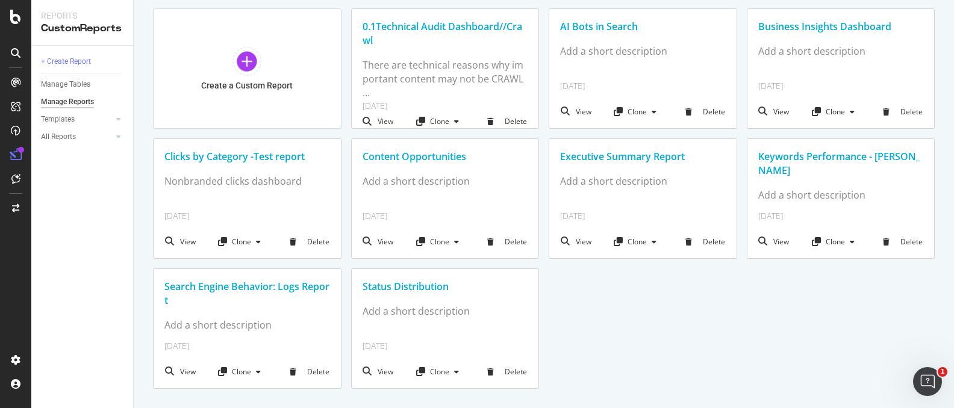
scroll to position [0, 0]
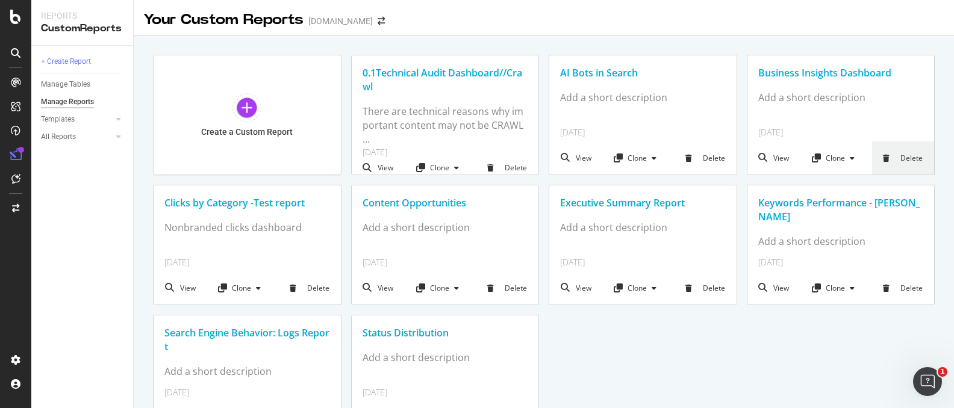
click at [894, 164] on div "Delete" at bounding box center [903, 158] width 63 height 33
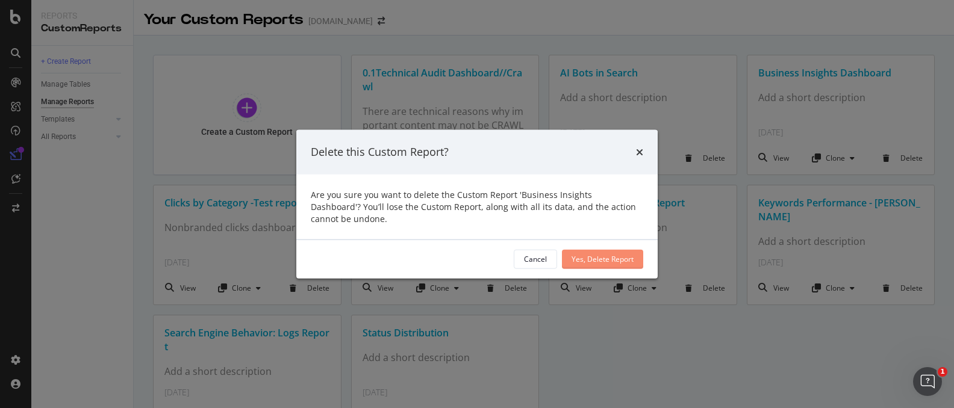
click at [584, 252] on div "Yes, Delete Report" at bounding box center [603, 259] width 62 height 18
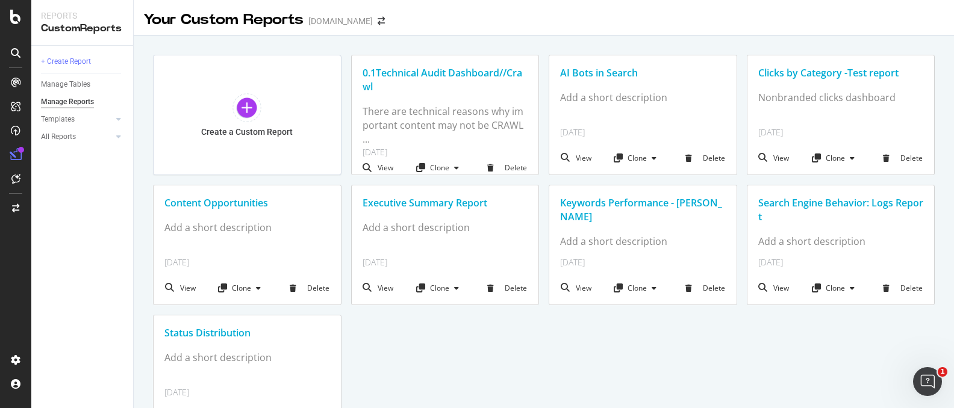
click at [435, 207] on div "Executive Summary Report" at bounding box center [446, 203] width 166 height 14
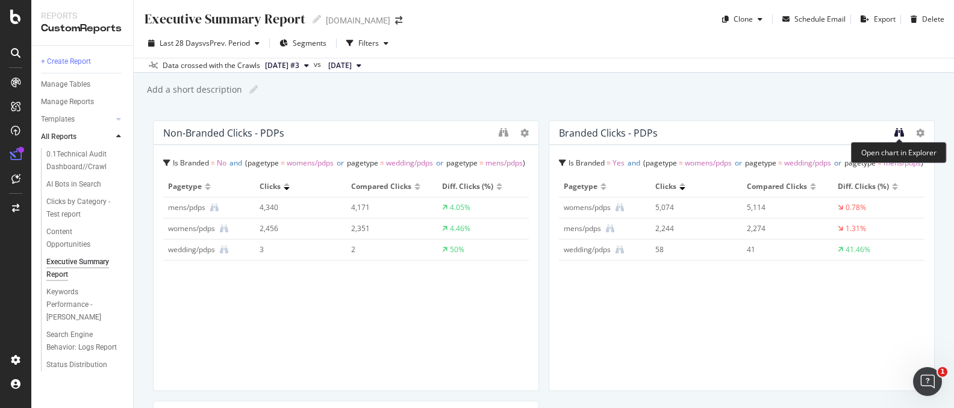
click at [899, 132] on icon "binoculars" at bounding box center [899, 133] width 10 height 10
